Goal: Task Accomplishment & Management: Manage account settings

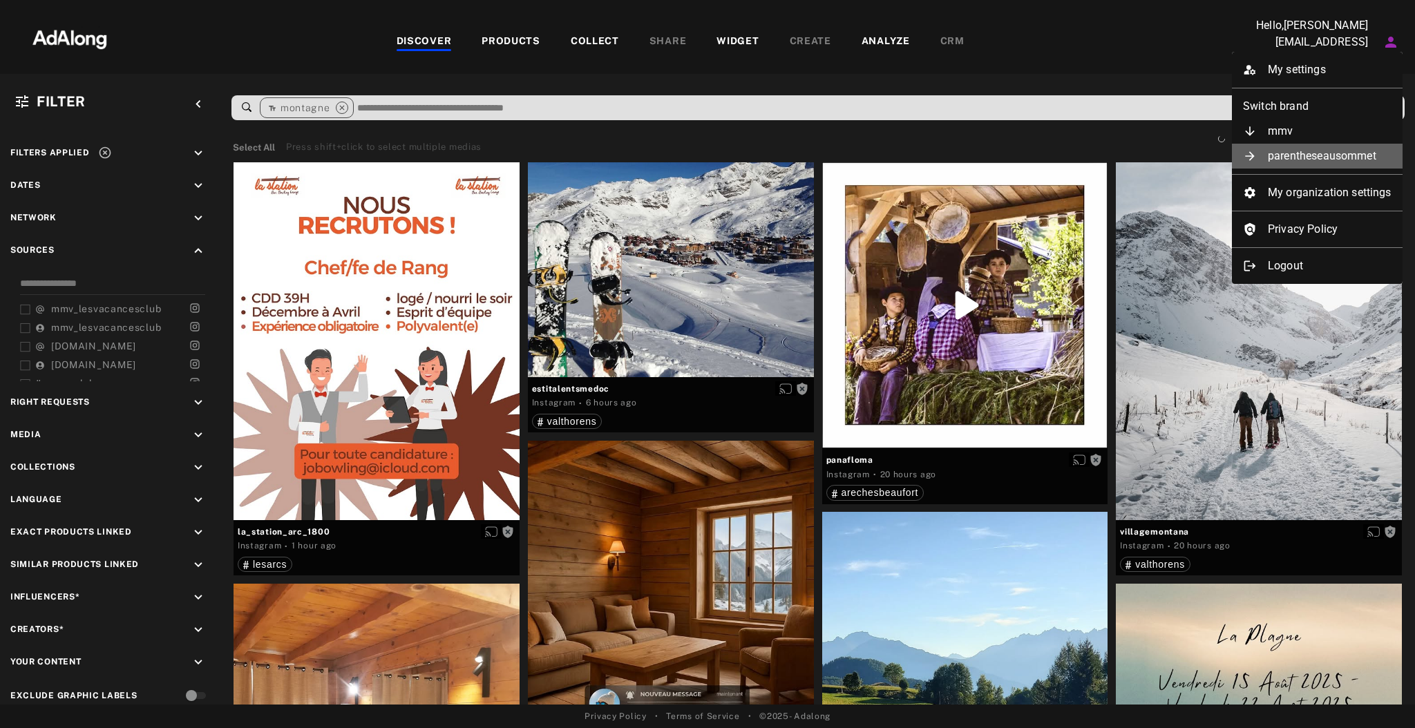
click at [1340, 154] on li "parentheseausommet" at bounding box center [1317, 156] width 171 height 25
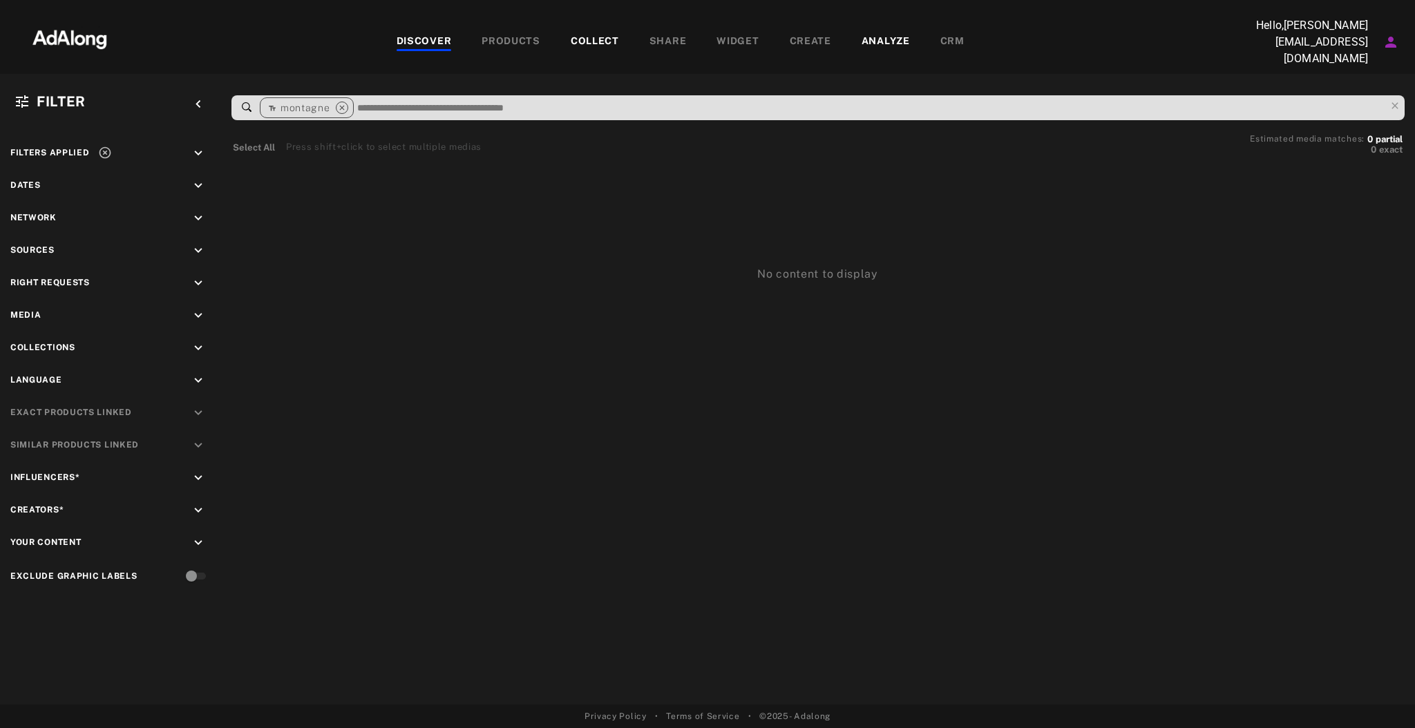
click at [1387, 41] on icon "Account settings" at bounding box center [1390, 42] width 17 height 17
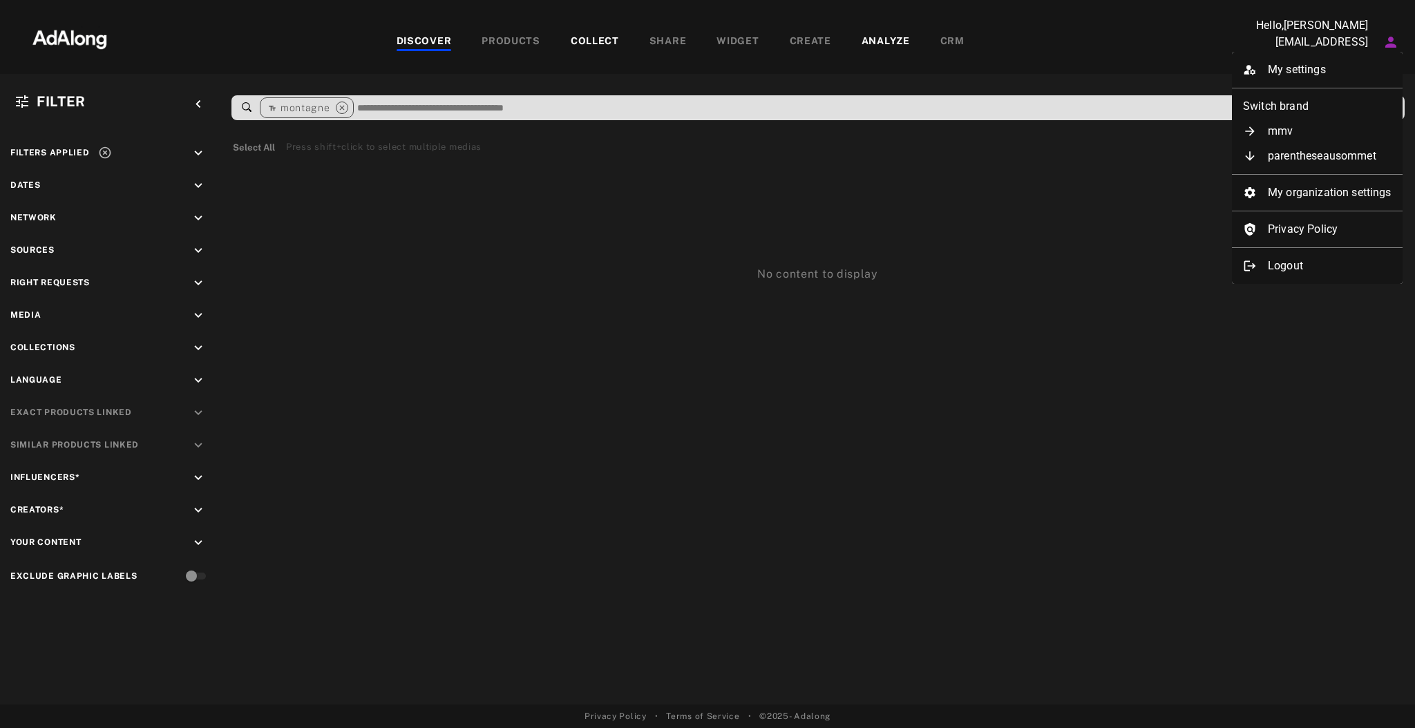
click at [1350, 178] on ul "My settings Switch brand mmv parentheseausommet My organization settings Privac…" at bounding box center [1317, 168] width 171 height 232
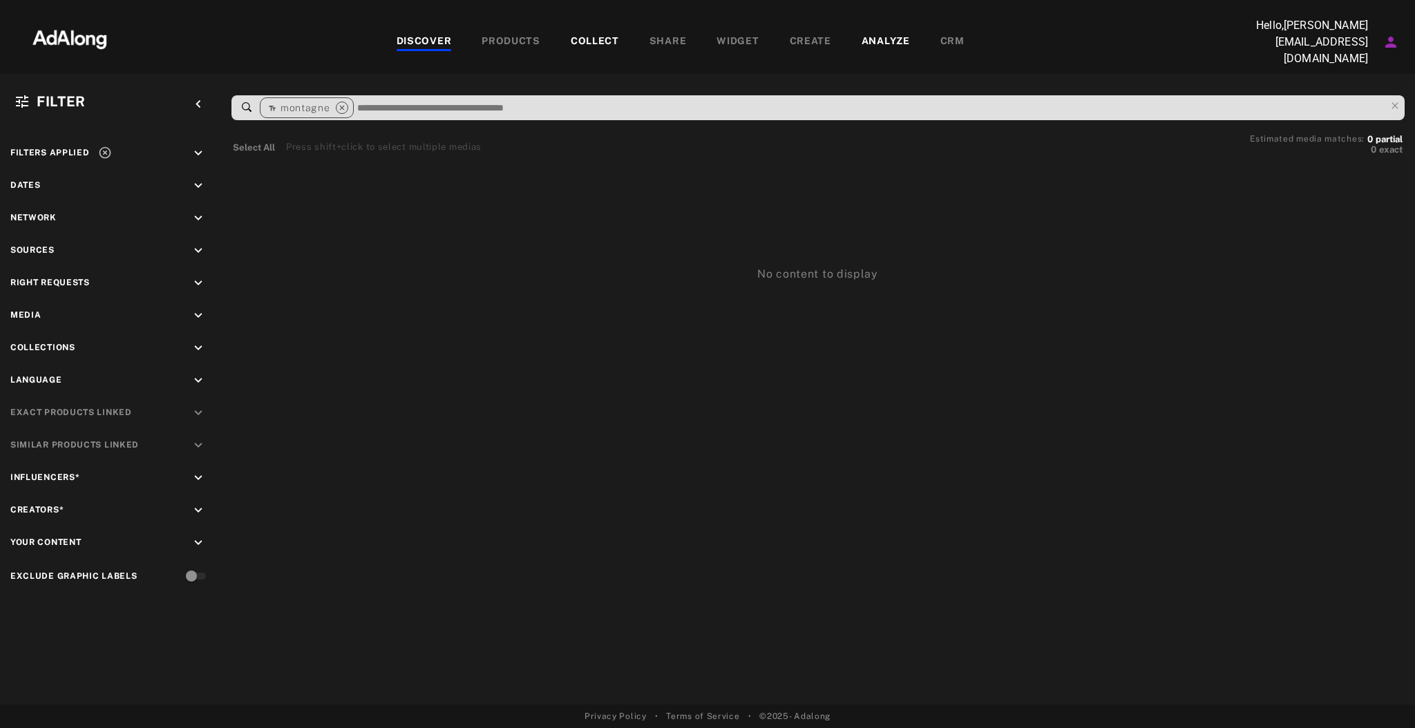
click at [1391, 44] on icon "Account settings" at bounding box center [1390, 42] width 11 height 11
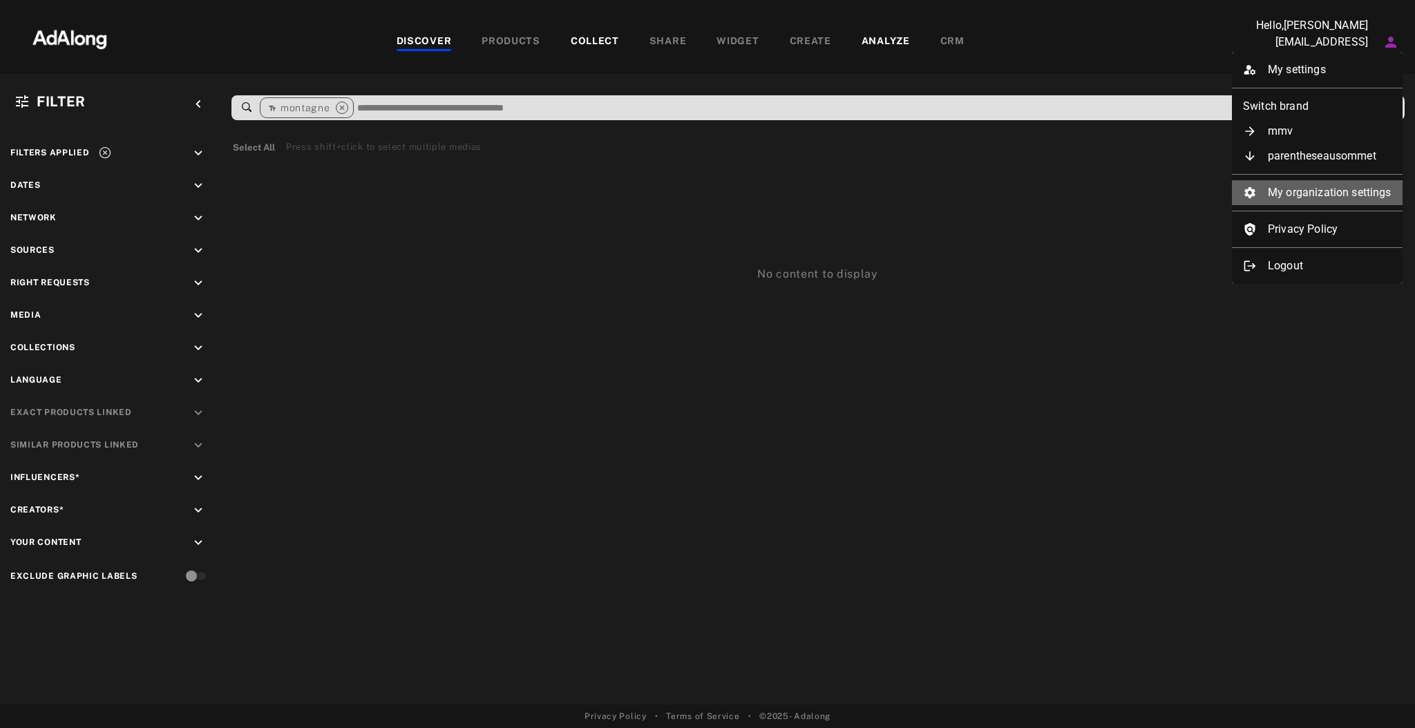
click at [1351, 189] on li "My organization settings" at bounding box center [1317, 192] width 171 height 25
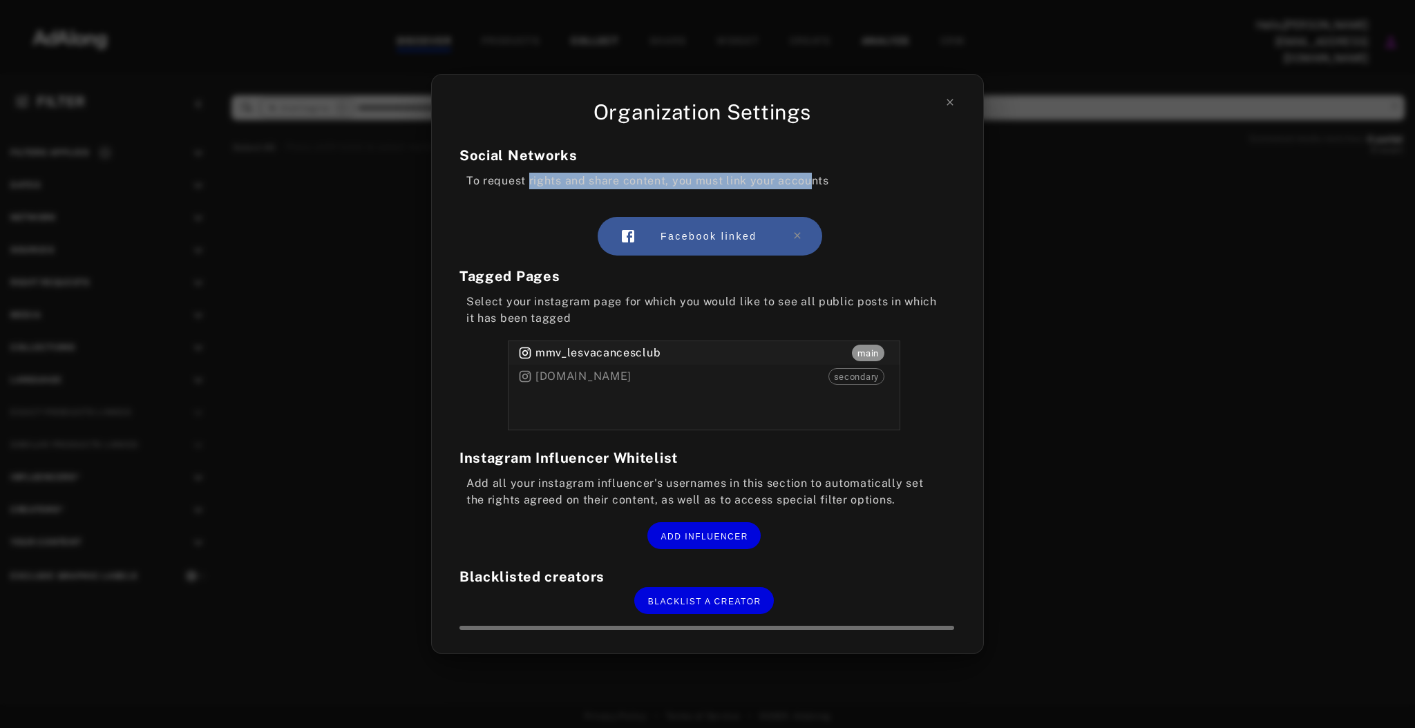
drag, startPoint x: 529, startPoint y: 180, endPoint x: 811, endPoint y: 184, distance: 281.9
click at [810, 184] on div "To request rights and share content, you must link your accounts" at bounding box center [703, 181] width 489 height 17
click at [821, 184] on div "To request rights and share content, you must link your accounts" at bounding box center [703, 181] width 489 height 17
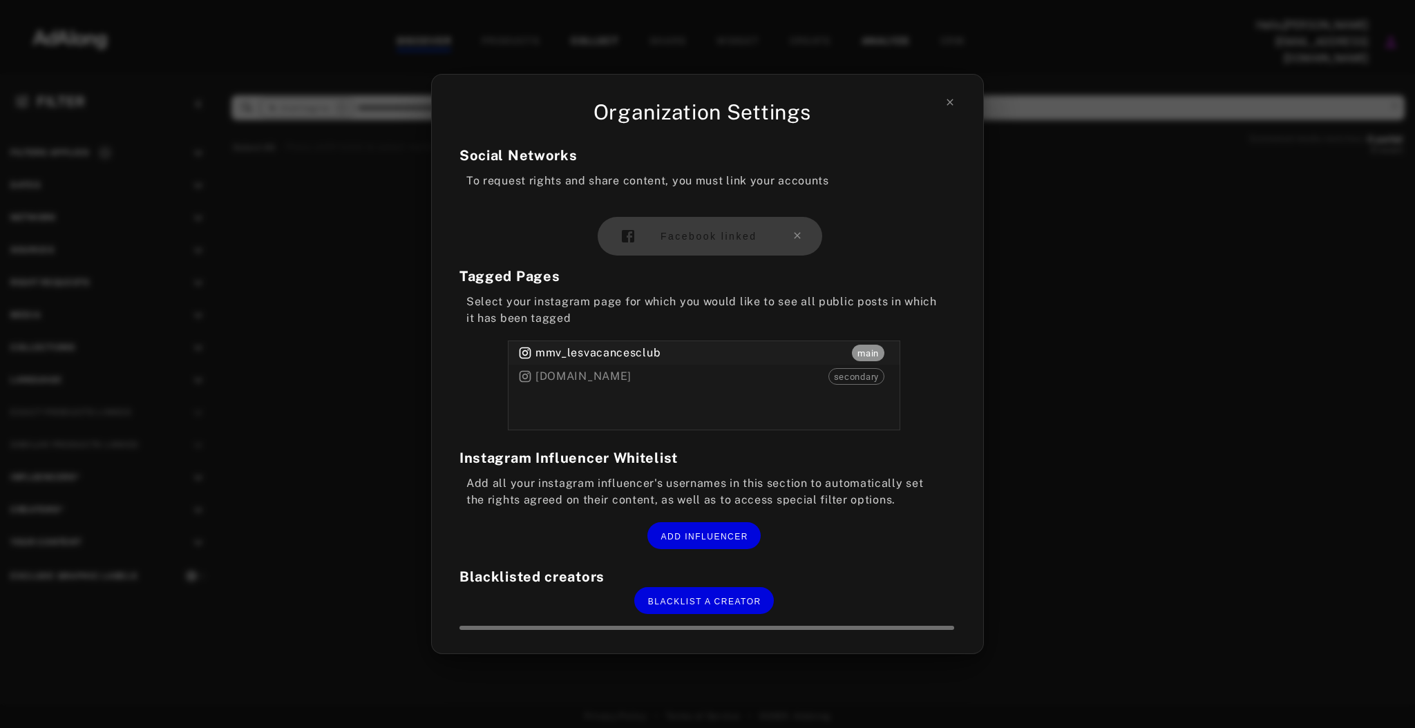
click at [727, 242] on span "Facebook linked" at bounding box center [708, 236] width 96 height 11
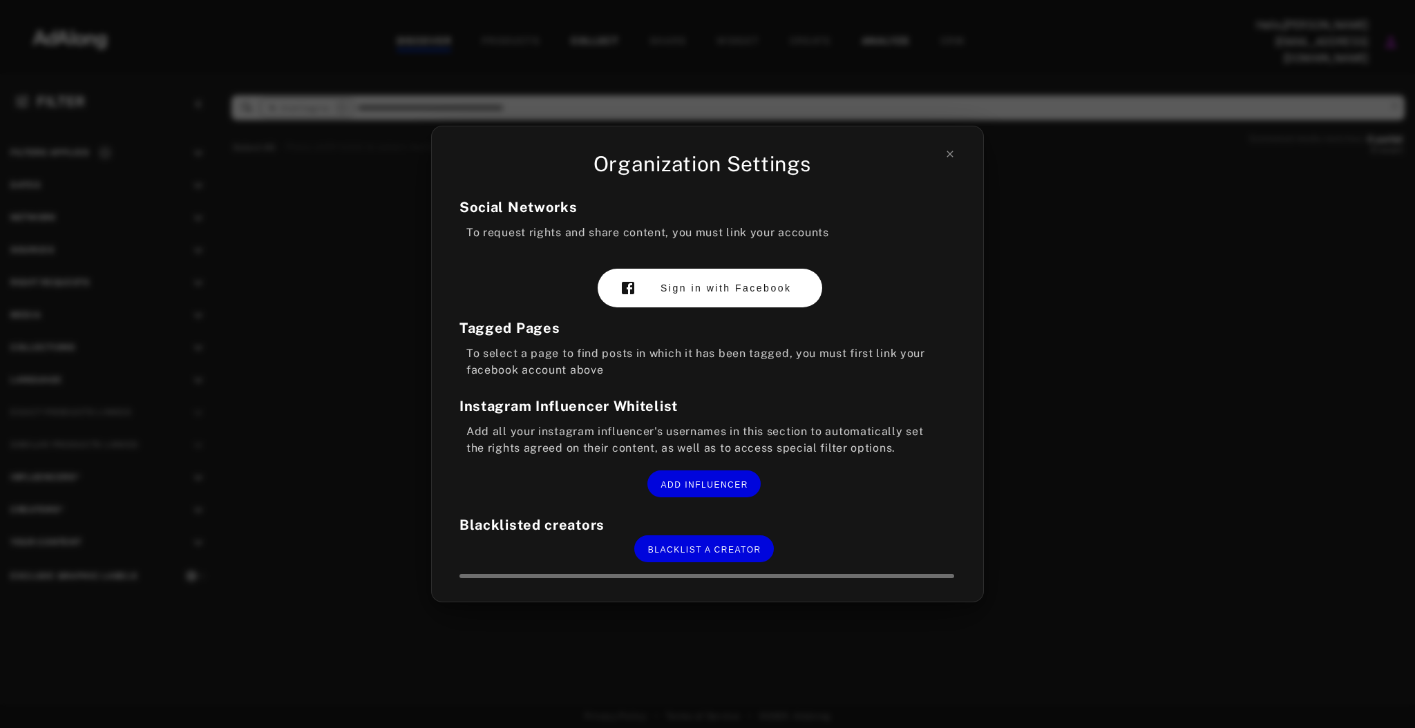
click at [714, 285] on span "Sign in with Facebook" at bounding box center [725, 288] width 131 height 11
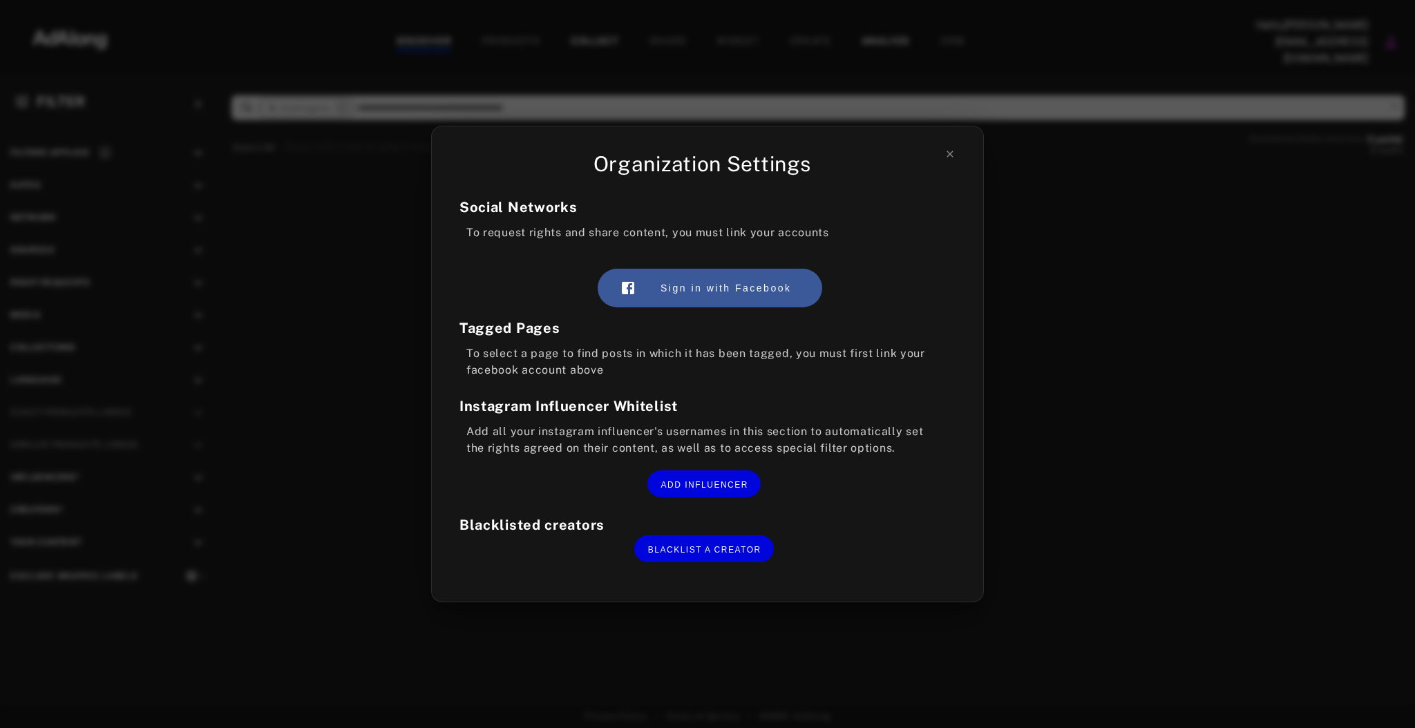
click at [952, 158] on icon at bounding box center [949, 154] width 11 height 11
